Goal: Task Accomplishment & Management: Manage account settings

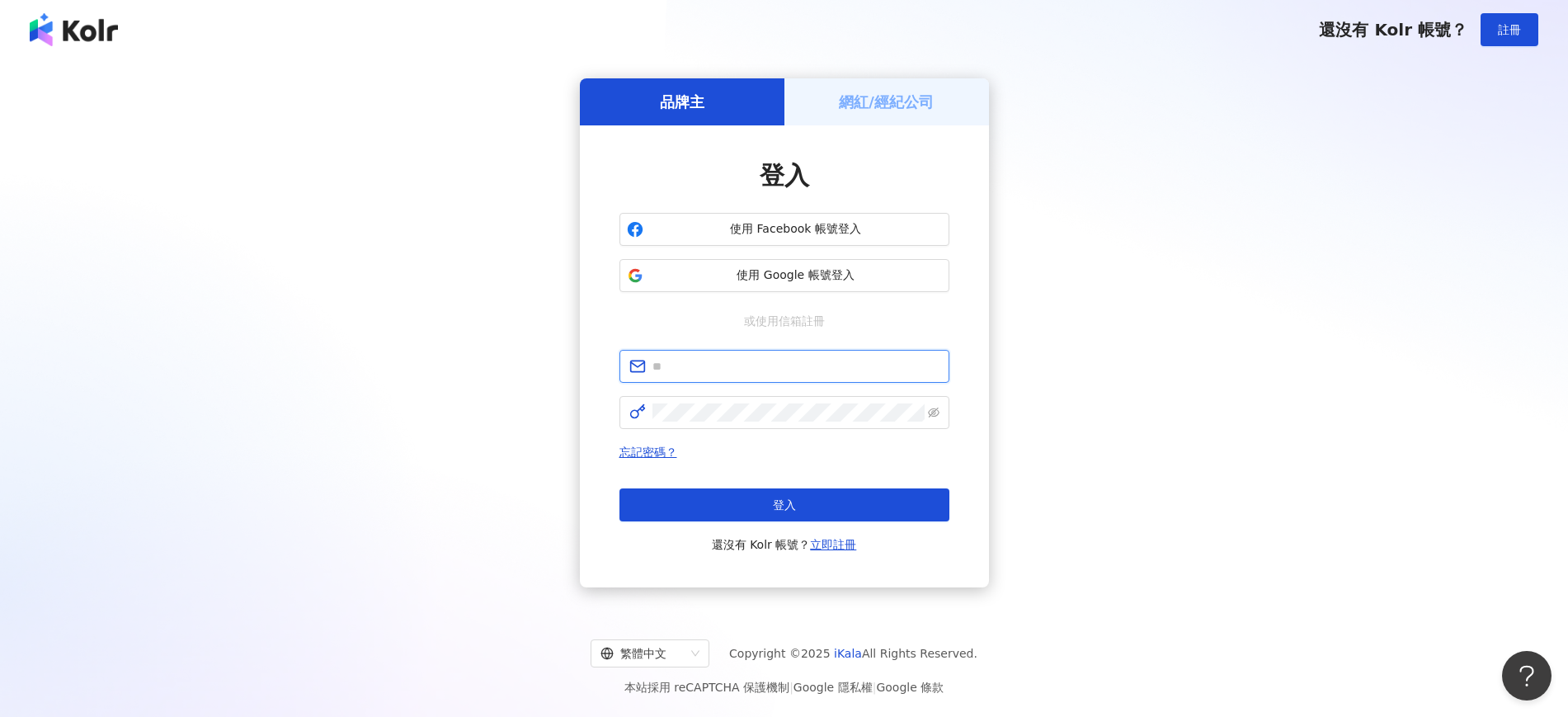
click at [754, 364] on input "text" at bounding box center [796, 367] width 287 height 18
type input "**********"
click button "登入" at bounding box center [784, 505] width 330 height 33
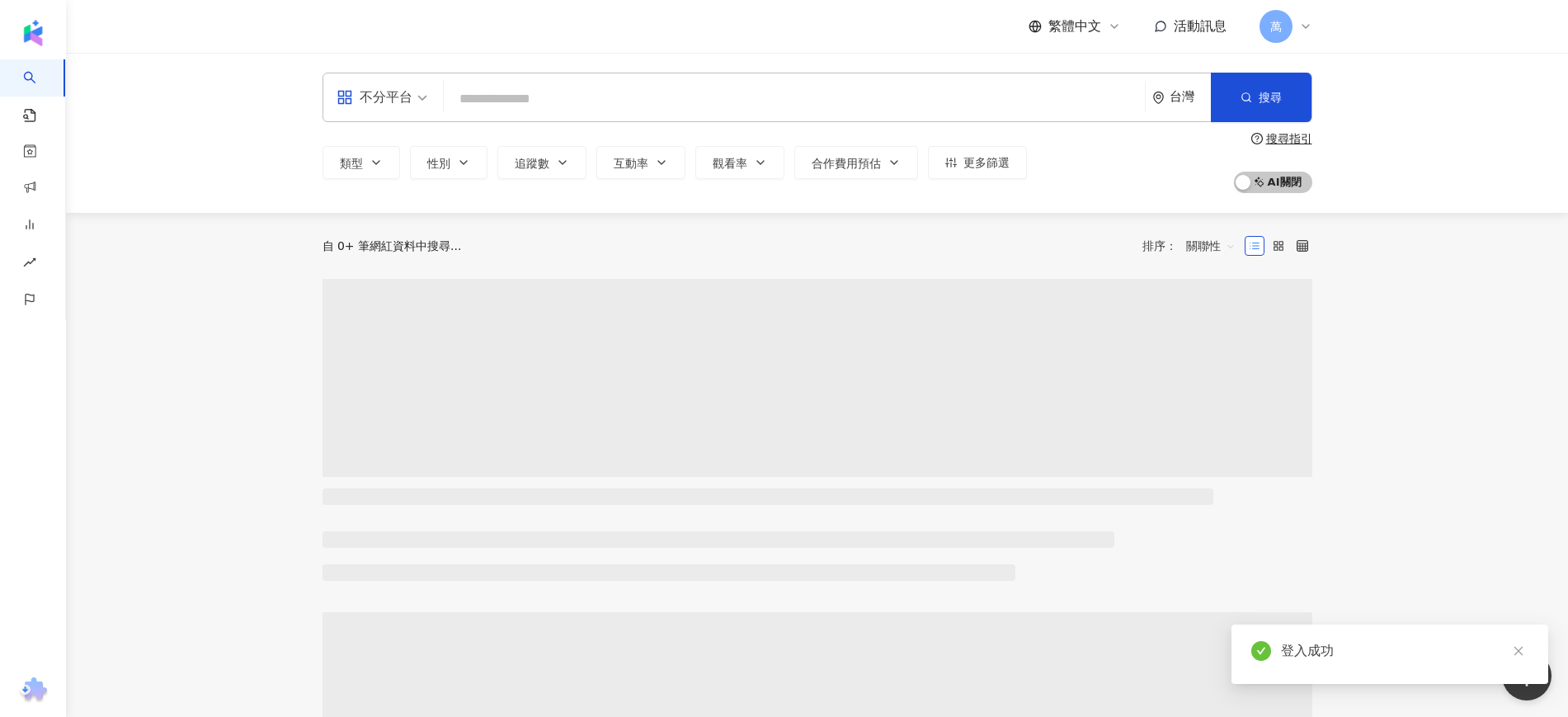
click at [541, 95] on input "search" at bounding box center [795, 99] width 688 height 31
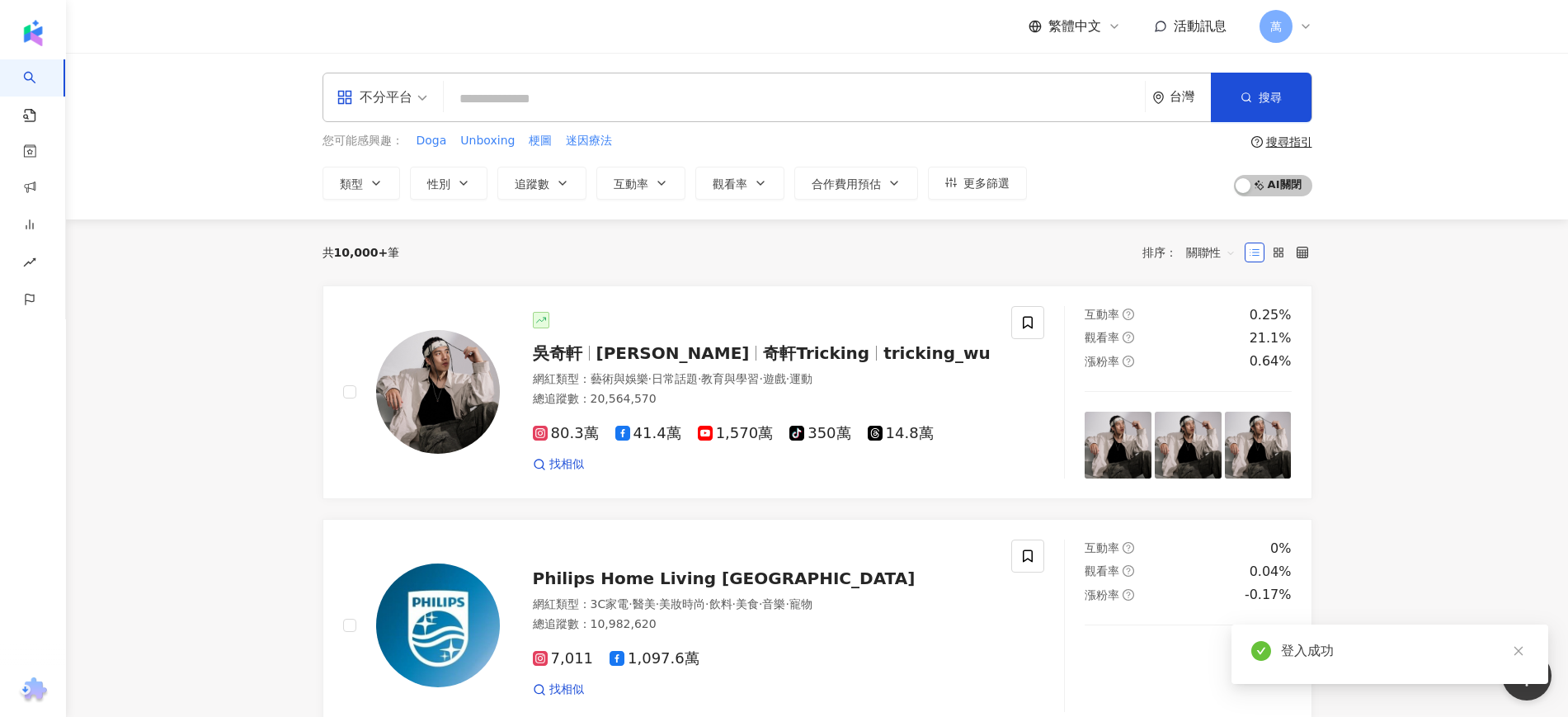
type input "**********"
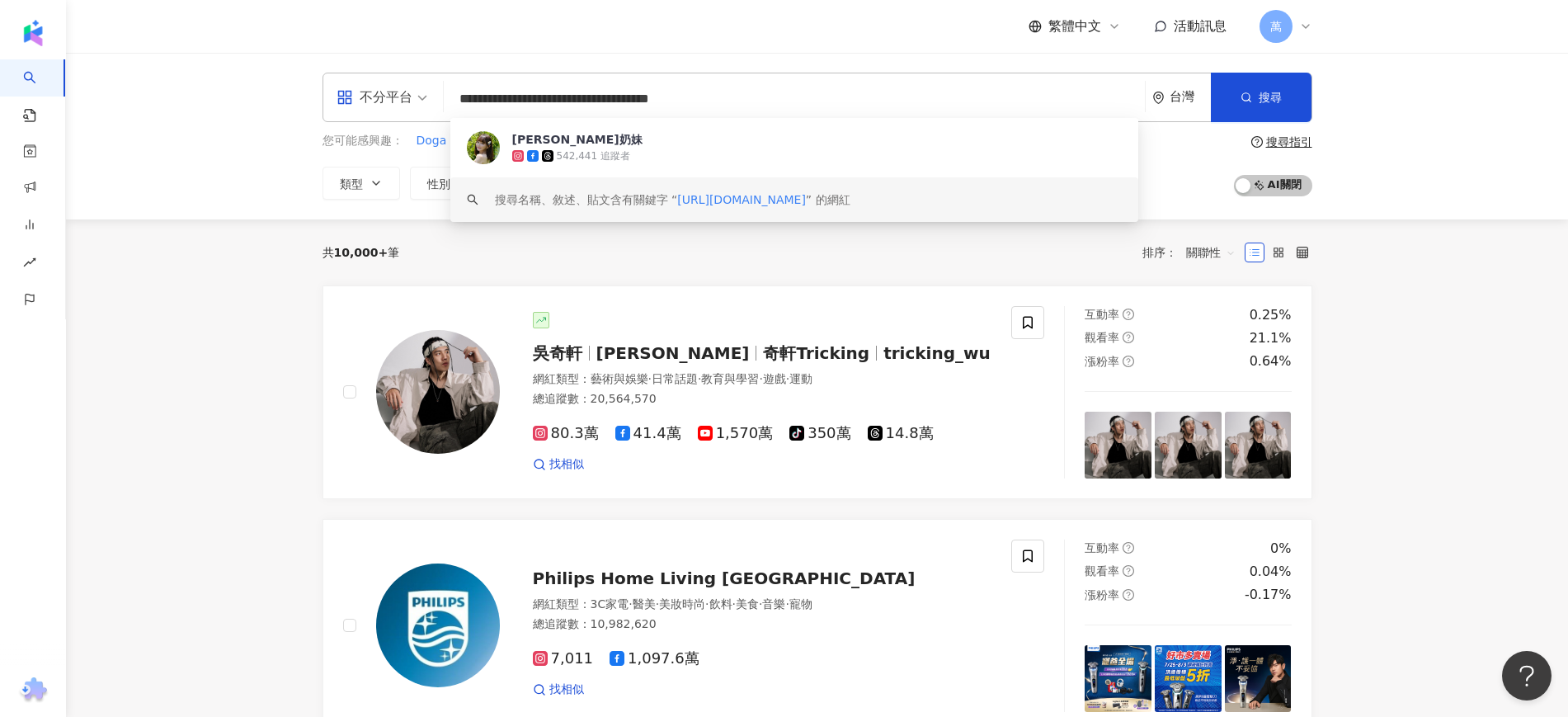
click at [687, 146] on span "[PERSON_NAME]奶妹" at bounding box center [817, 139] width 609 height 16
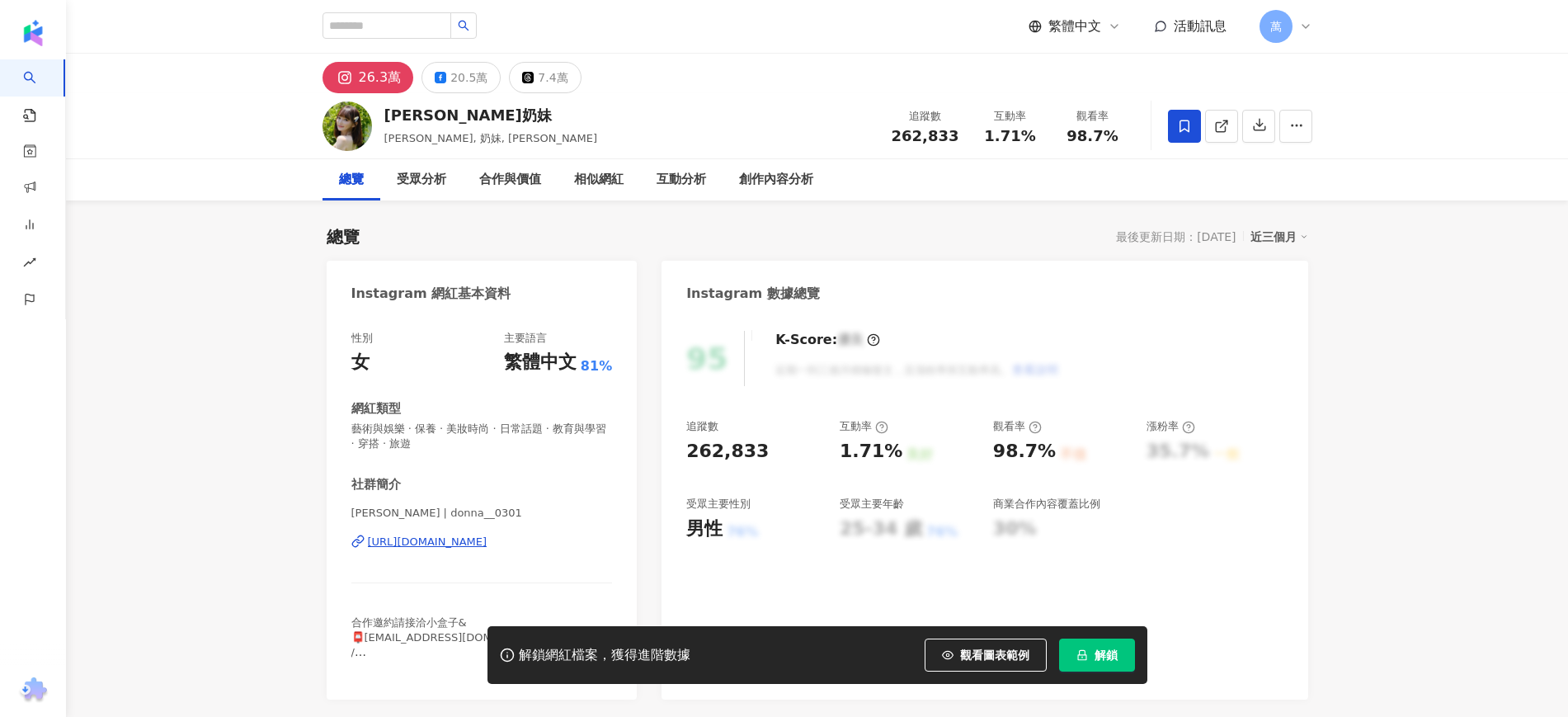
click at [1191, 128] on icon at bounding box center [1185, 126] width 15 height 15
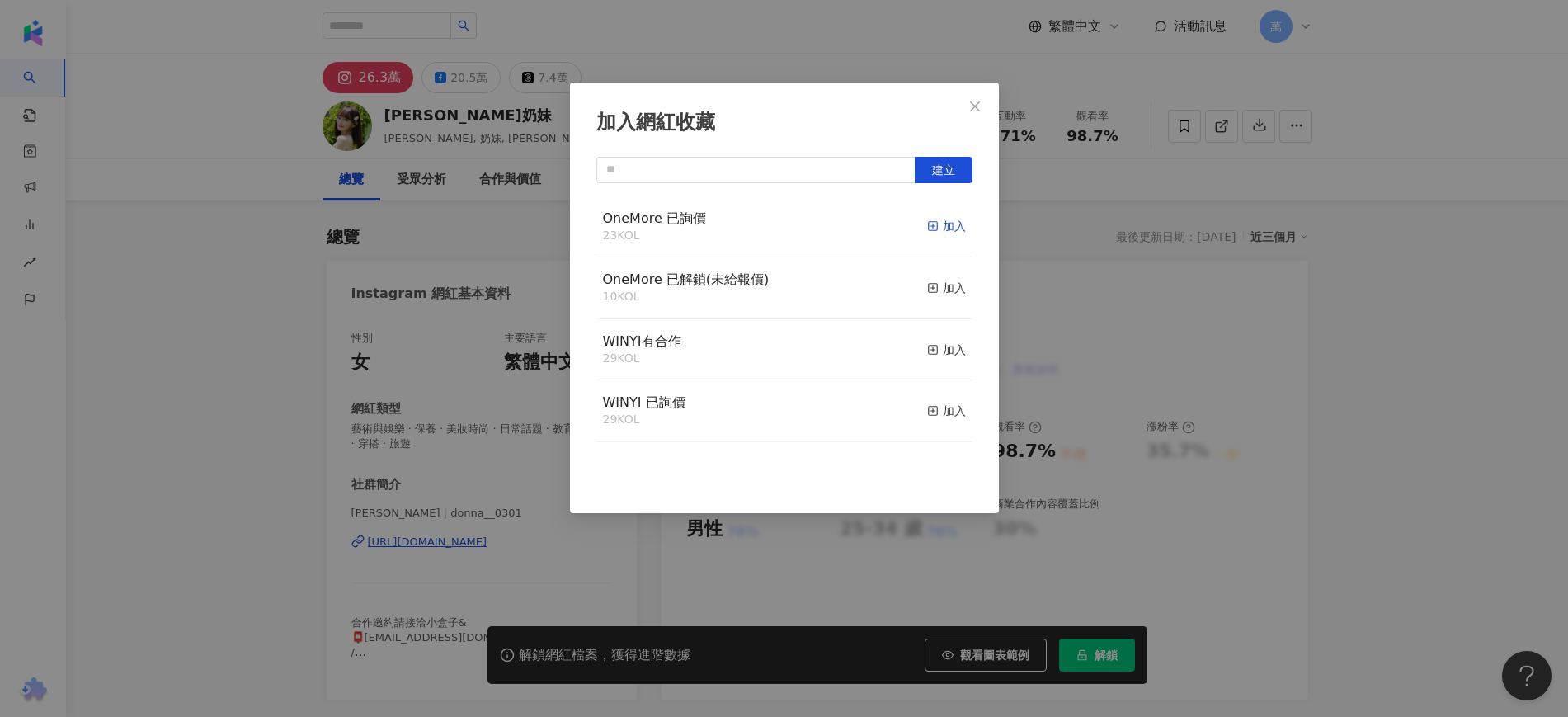
click at [927, 221] on icon "button" at bounding box center [933, 226] width 12 height 12
click at [973, 106] on icon "close" at bounding box center [975, 106] width 13 height 13
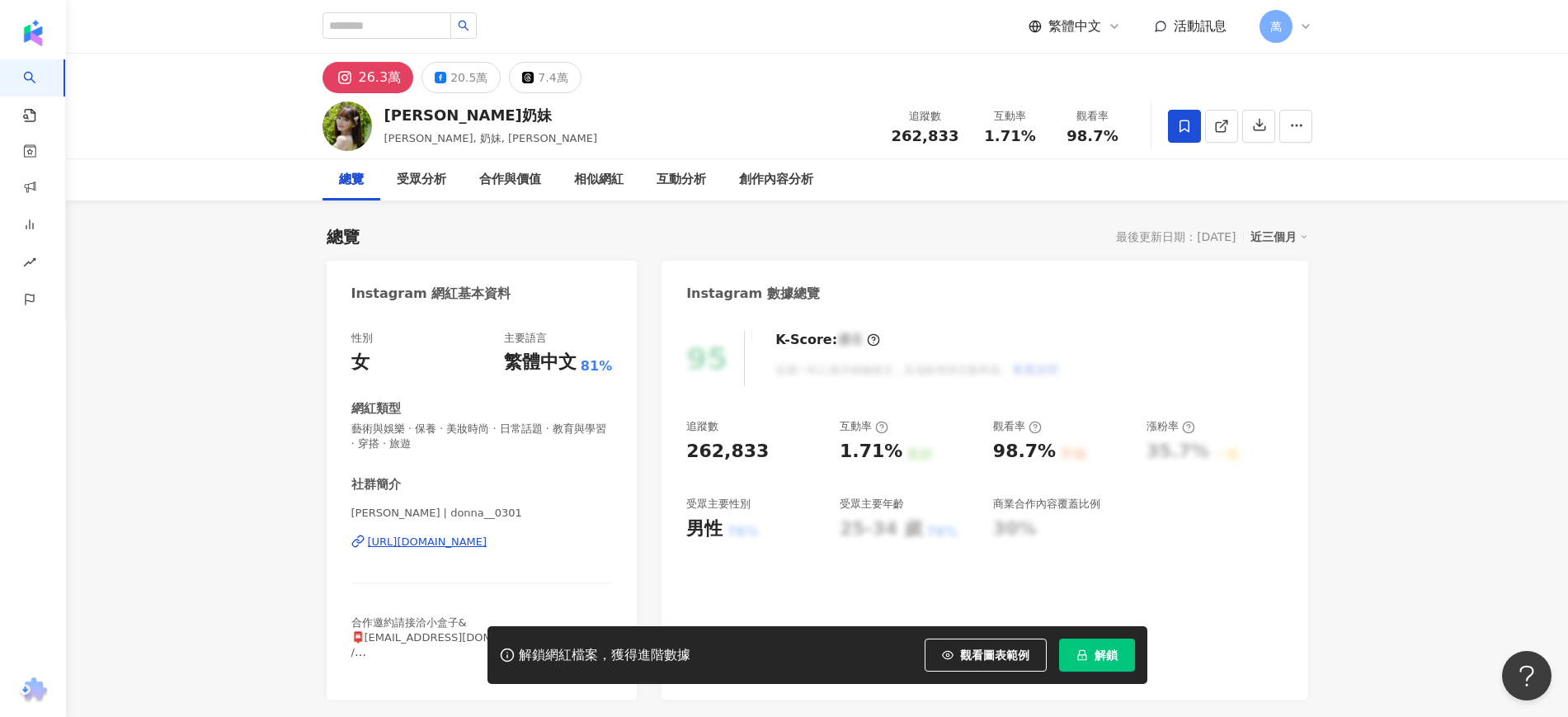
click at [1116, 658] on div "加入網紅收藏 建立 OneMore 已詢價 24 KOL 已加入 OneMore 已解鎖(未給報價) 10 KOL 加入 WINYI有合作 29 KOL 加入…" at bounding box center [784, 358] width 1568 height 717
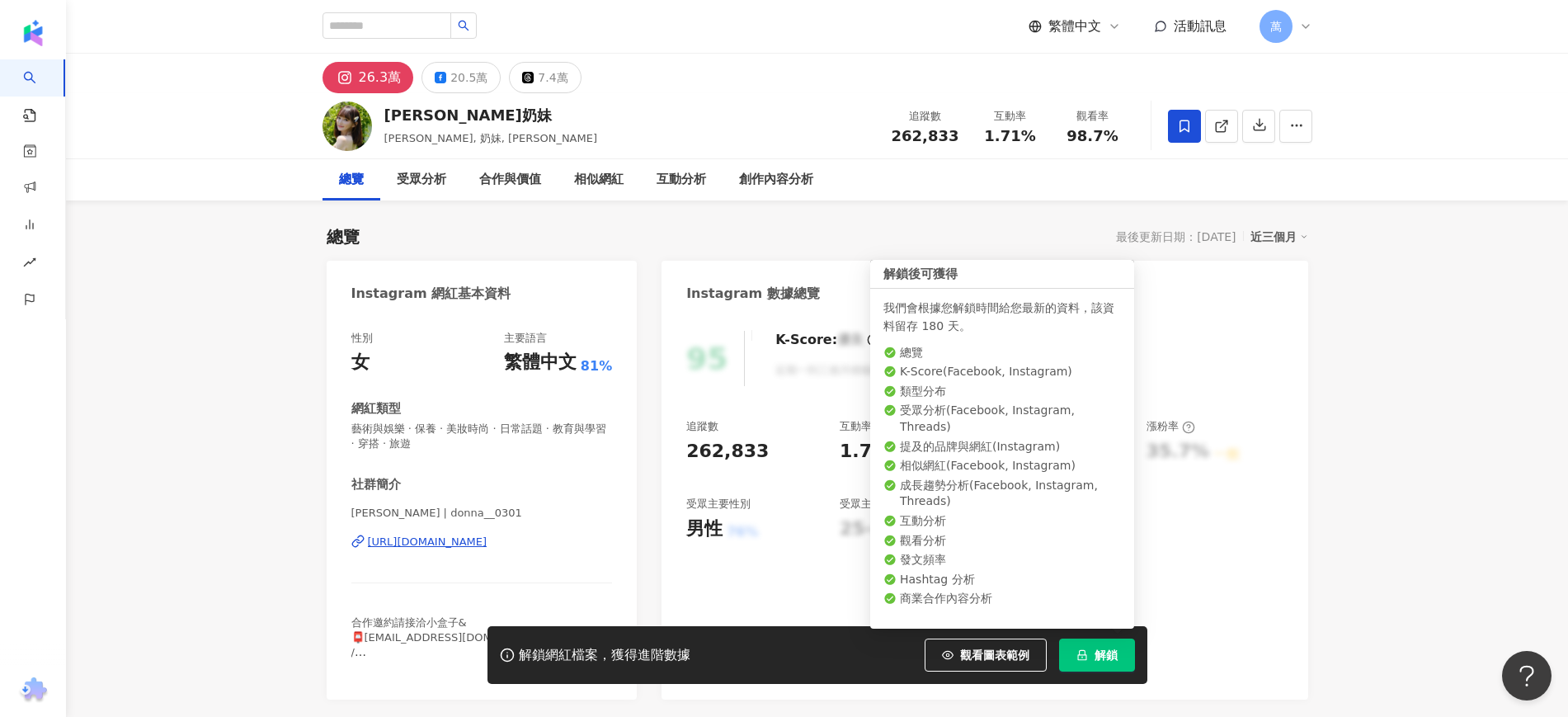
click at [1081, 653] on icon "lock" at bounding box center [1081, 655] width 12 height 12
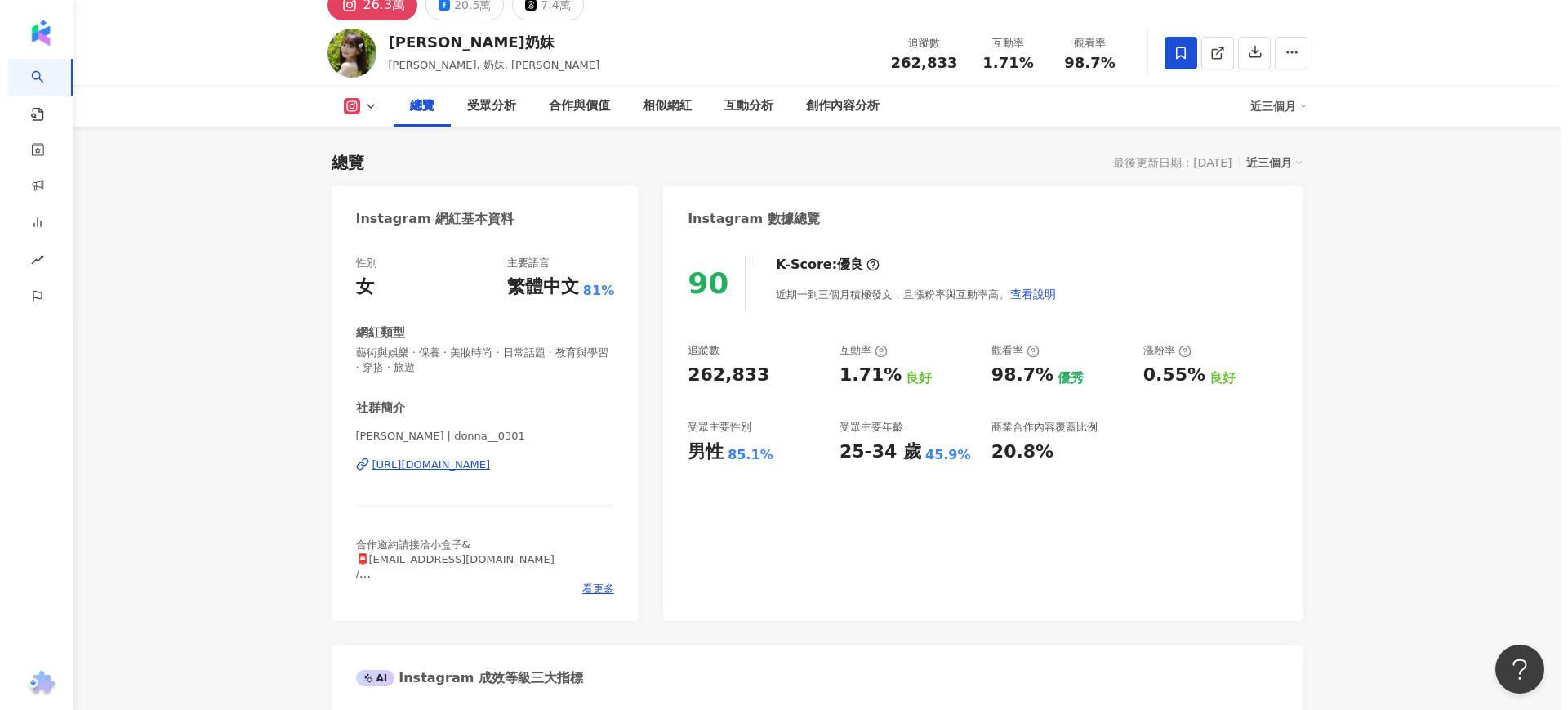
scroll to position [102, 0]
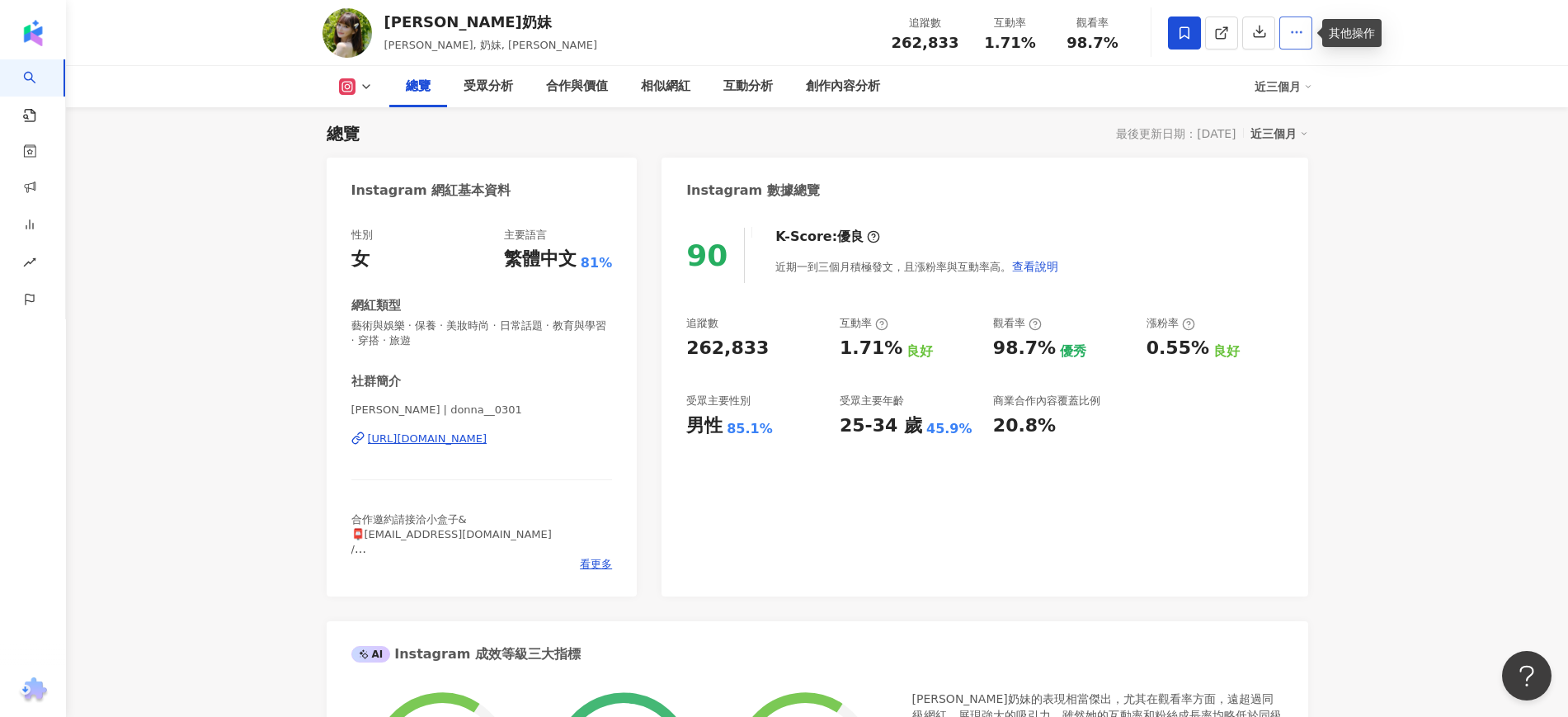
click at [1293, 40] on span "button" at bounding box center [1297, 31] width 15 height 17
click at [1274, 62] on li "查看合作資訊" at bounding box center [1263, 73] width 89 height 33
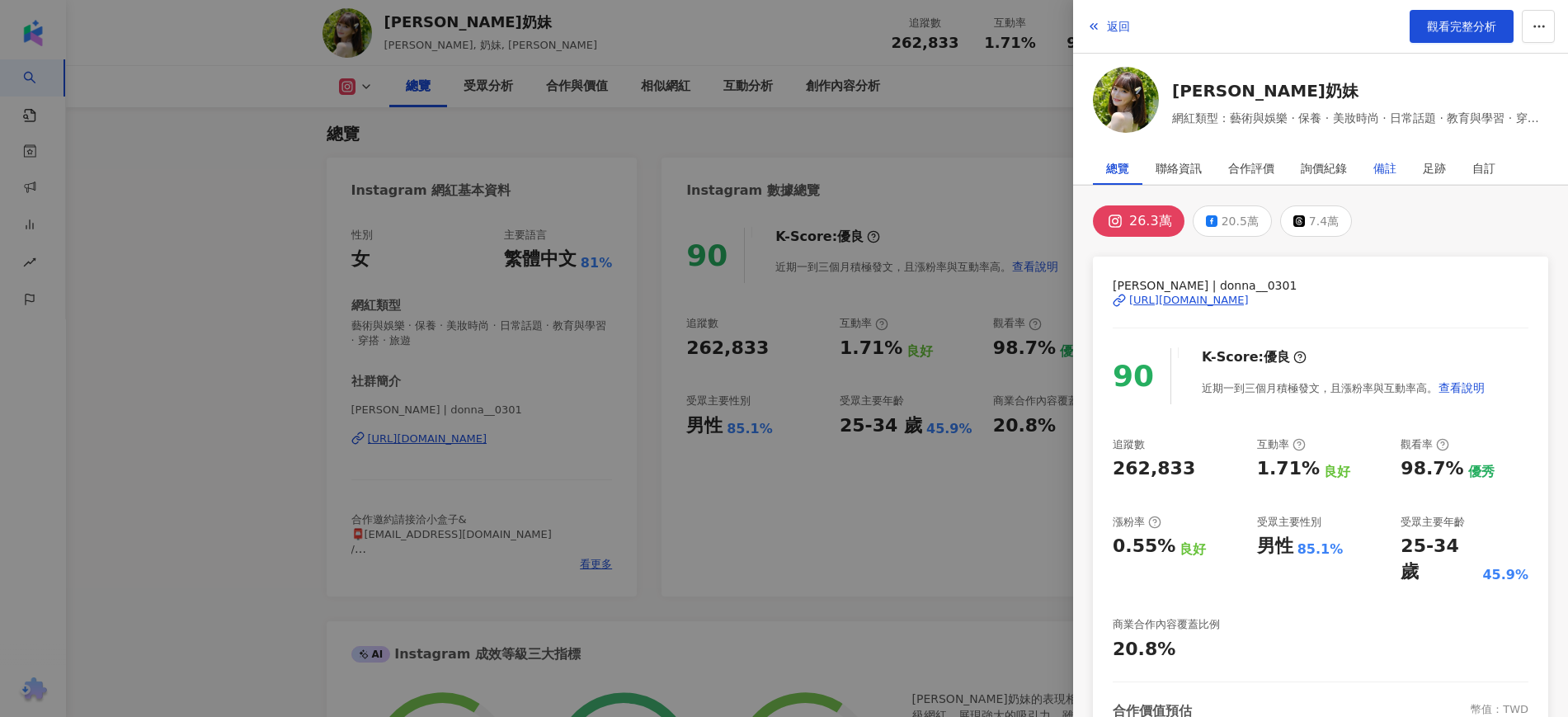
click at [1381, 164] on div "備註" at bounding box center [1385, 168] width 23 height 33
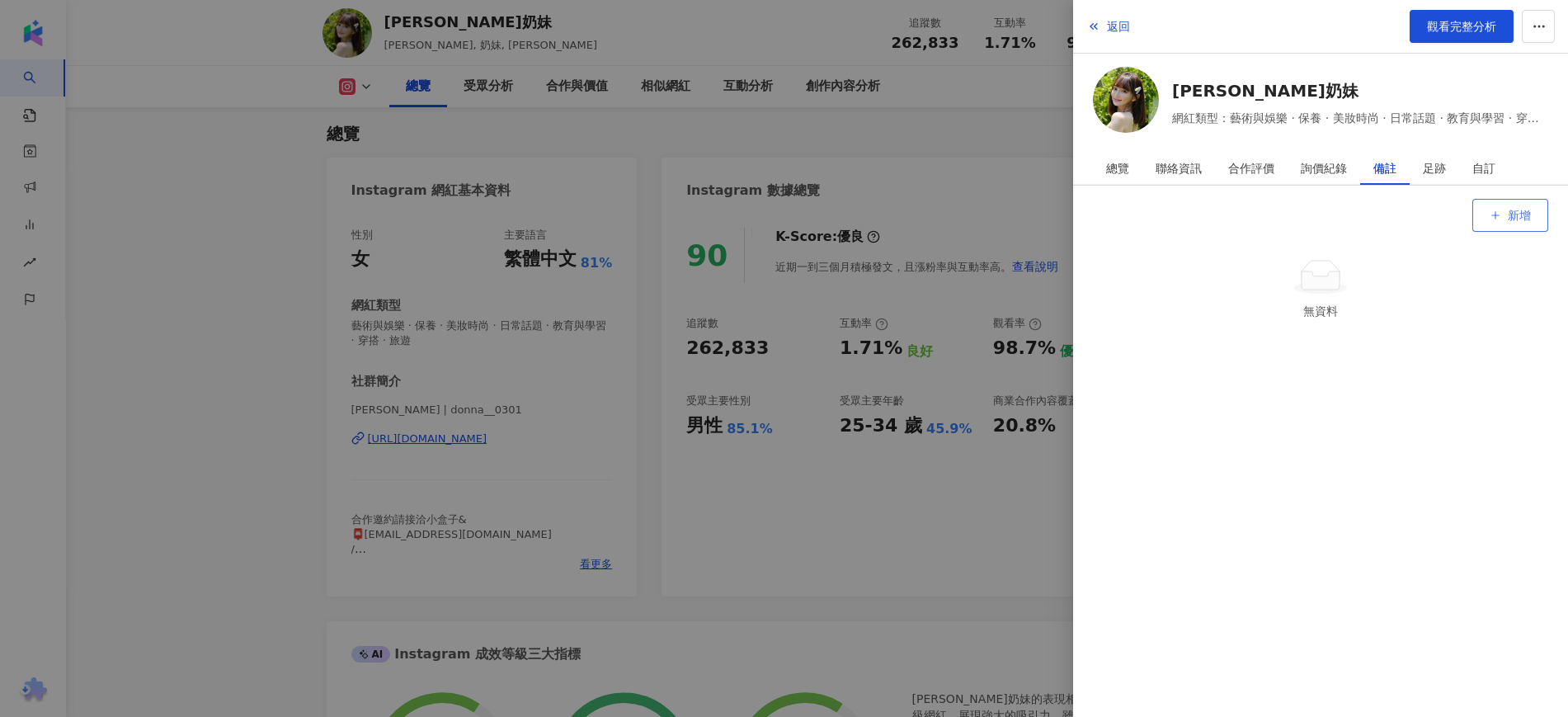
click at [1516, 209] on span "新增" at bounding box center [1520, 215] width 23 height 13
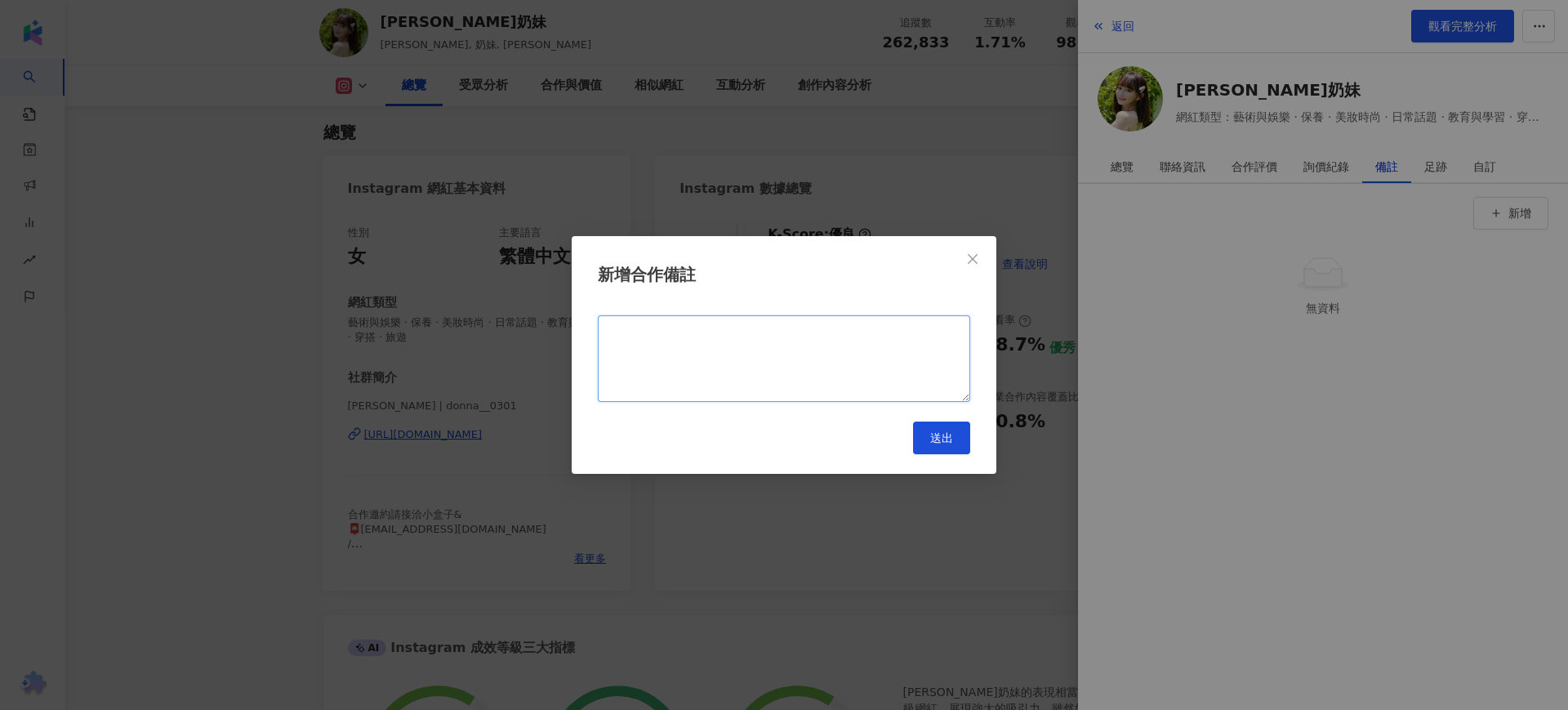
click at [799, 359] on textarea at bounding box center [784, 359] width 372 height 87
paste textarea "**********"
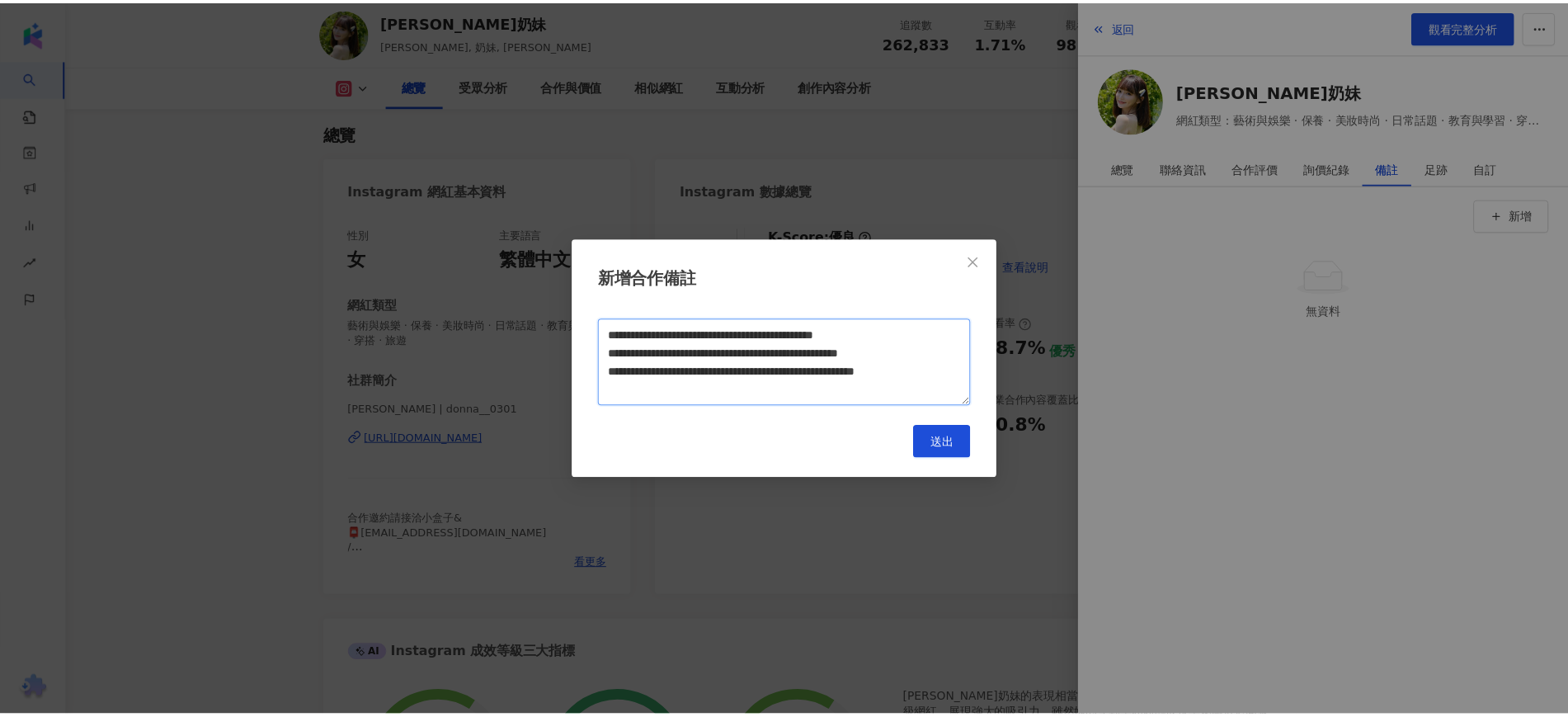
scroll to position [48, 0]
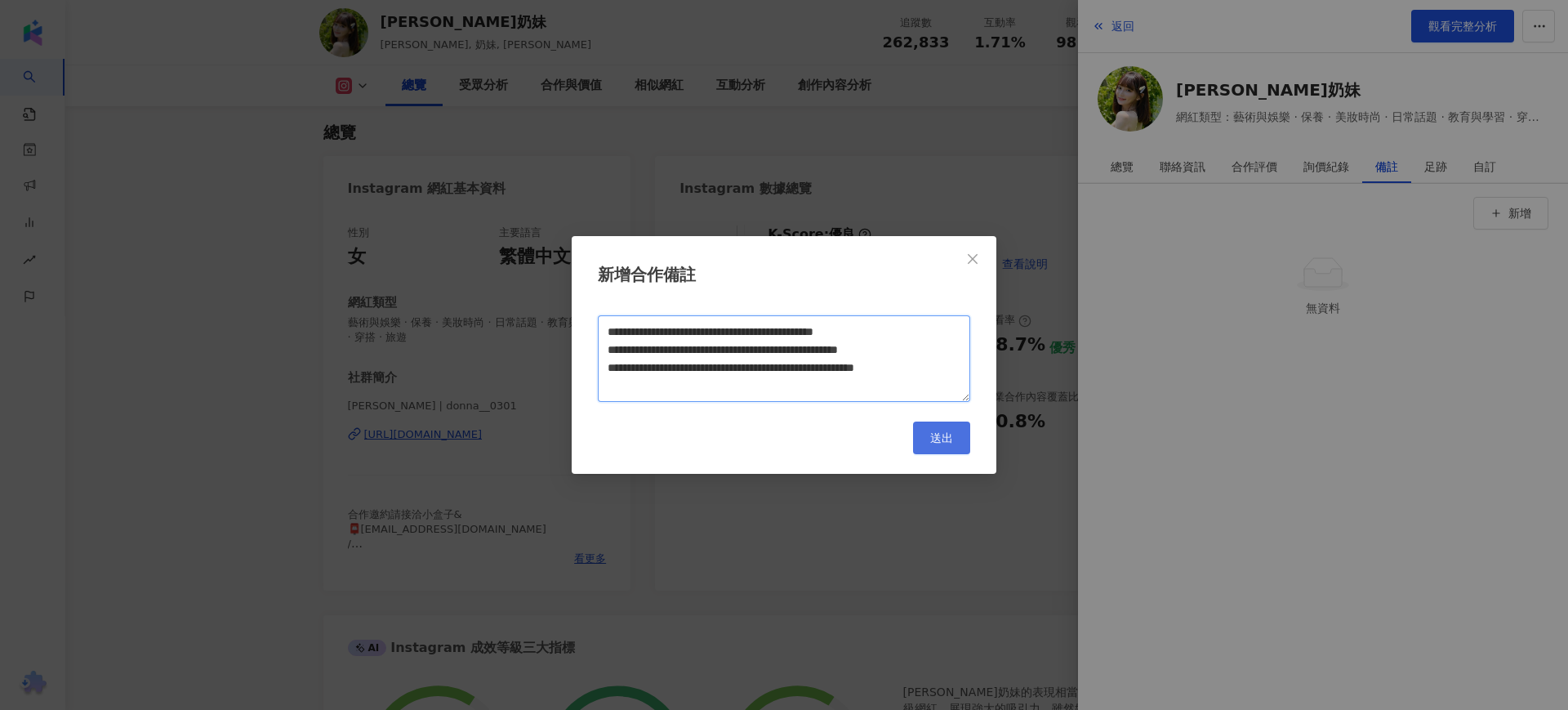
type textarea "**********"
click at [944, 431] on span "送出" at bounding box center [942, 438] width 23 height 13
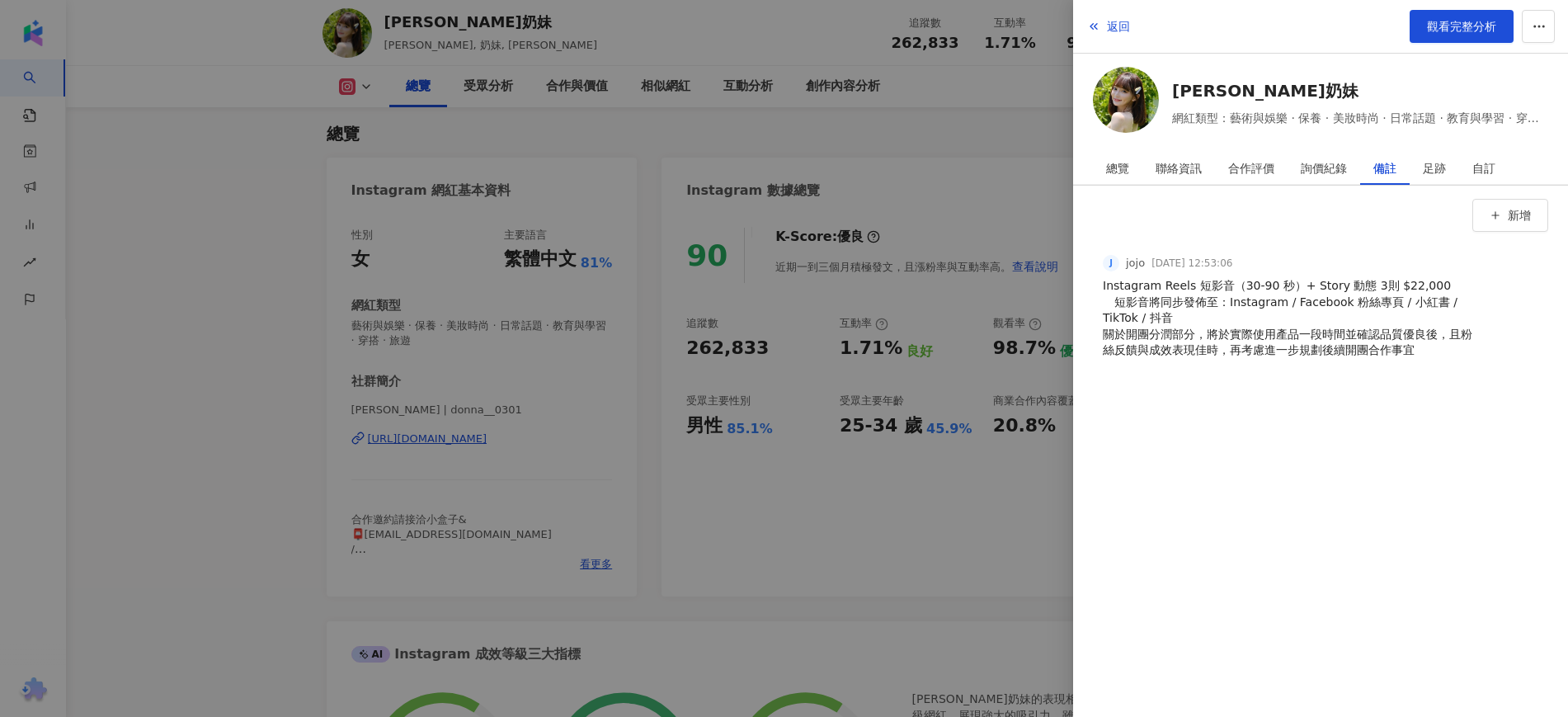
click at [1034, 496] on div at bounding box center [784, 358] width 1568 height 717
